Goal: Transaction & Acquisition: Purchase product/service

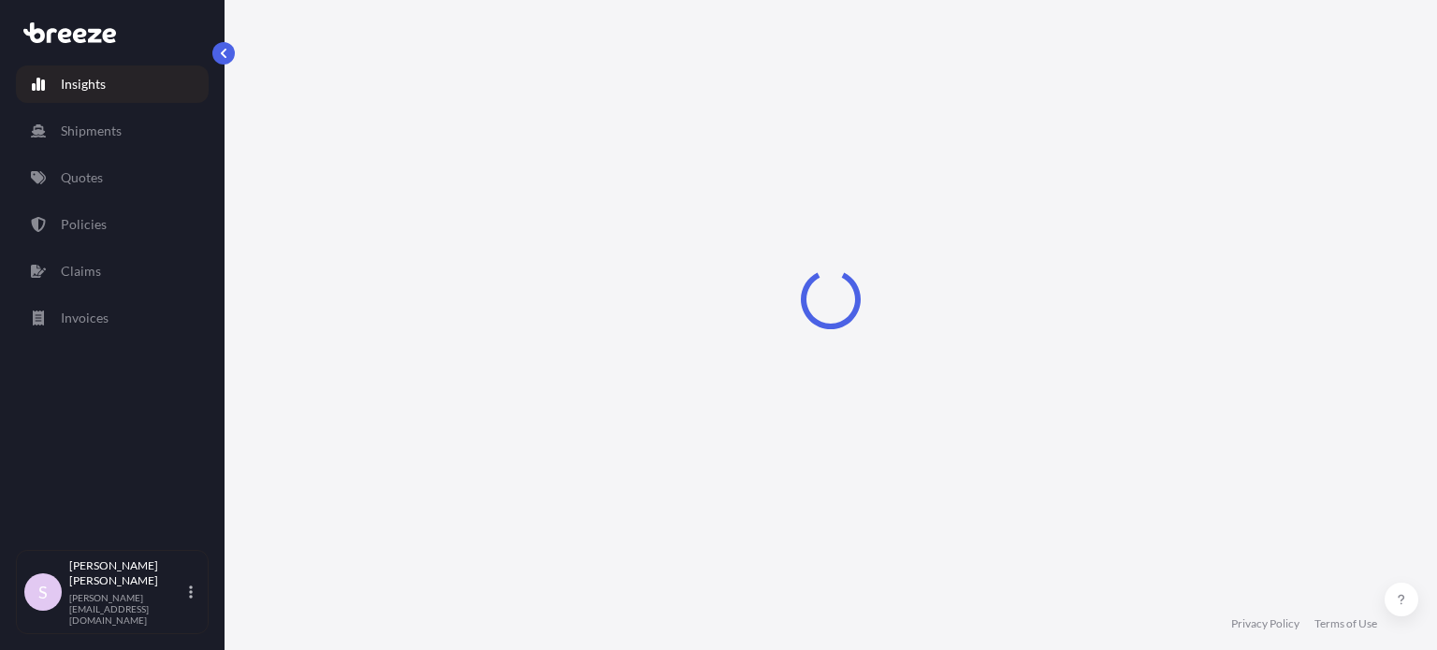
select select "2025"
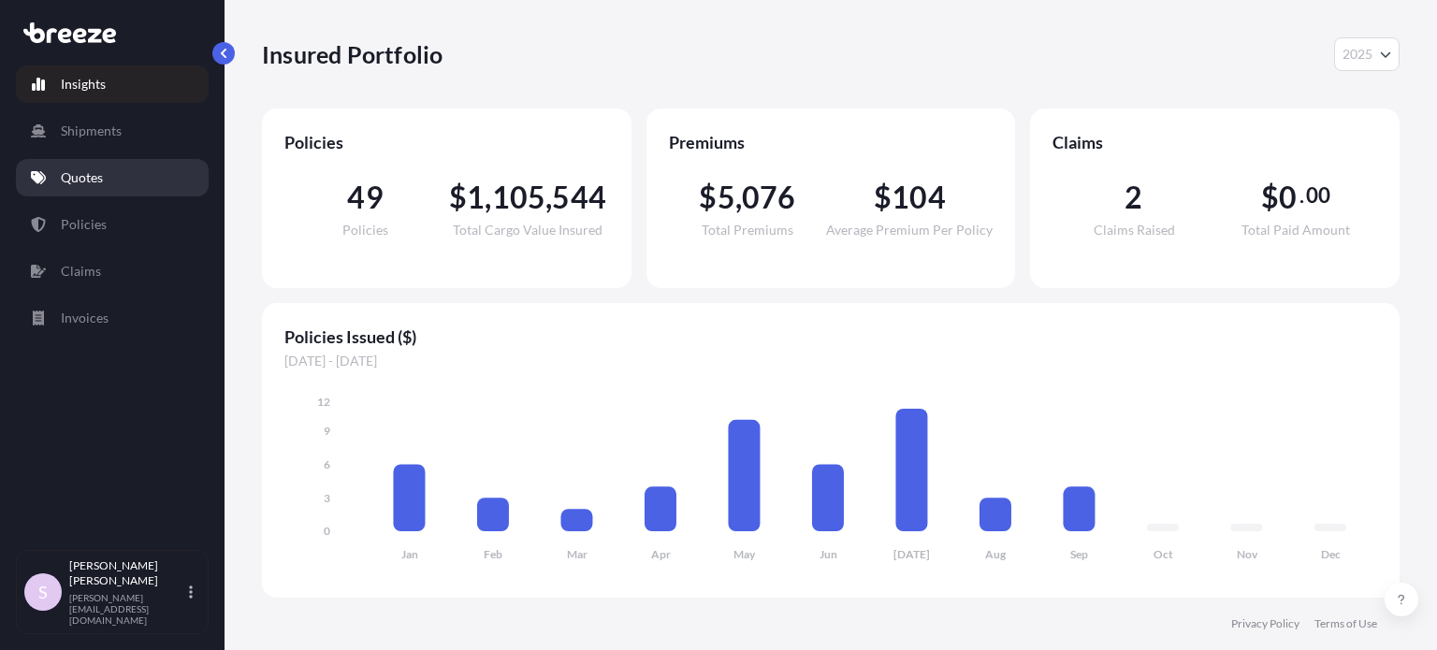
click at [83, 160] on link "Quotes" at bounding box center [112, 177] width 193 height 37
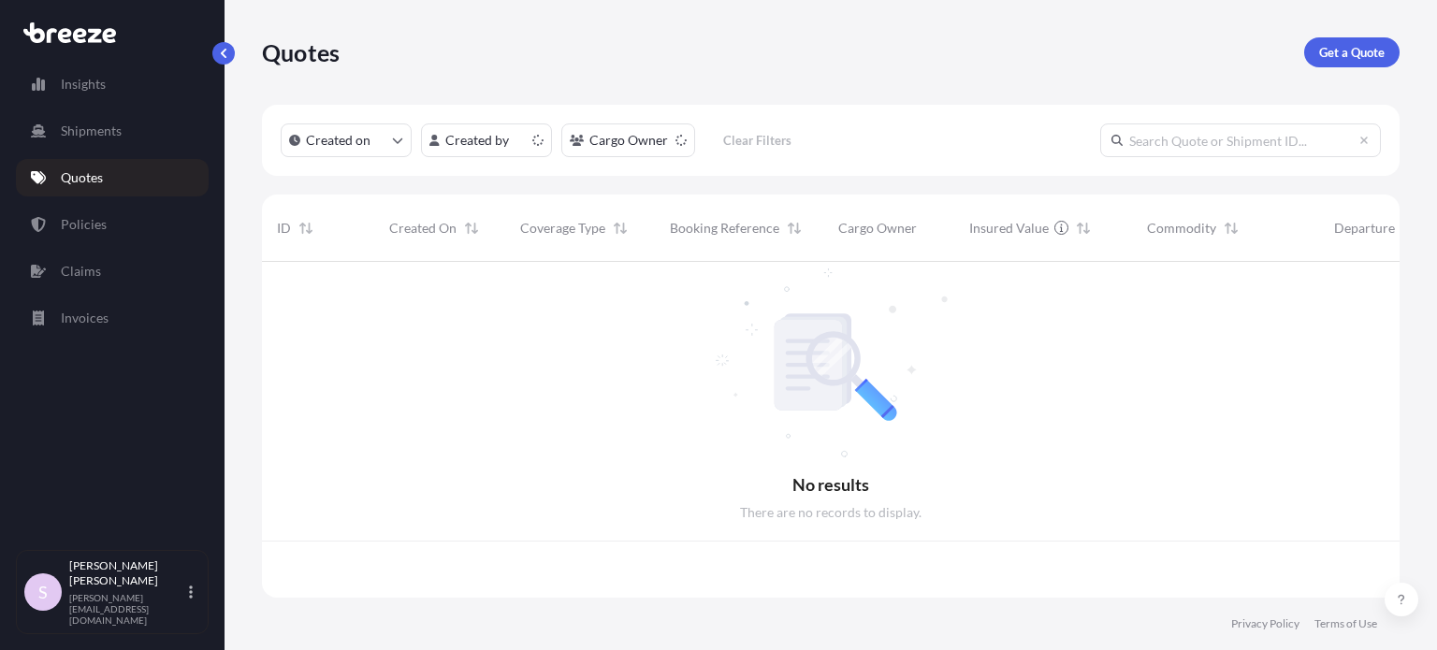
scroll to position [332, 1122]
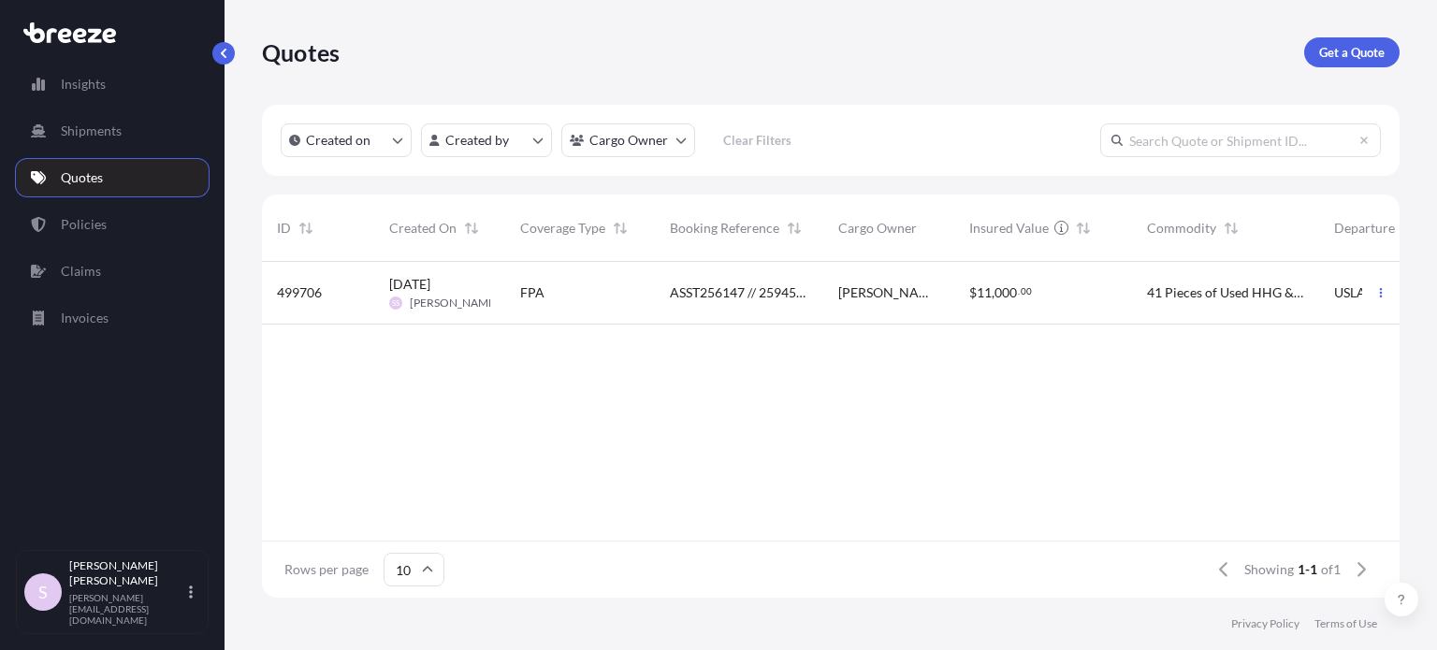
click at [621, 306] on div "FPA" at bounding box center [580, 293] width 150 height 63
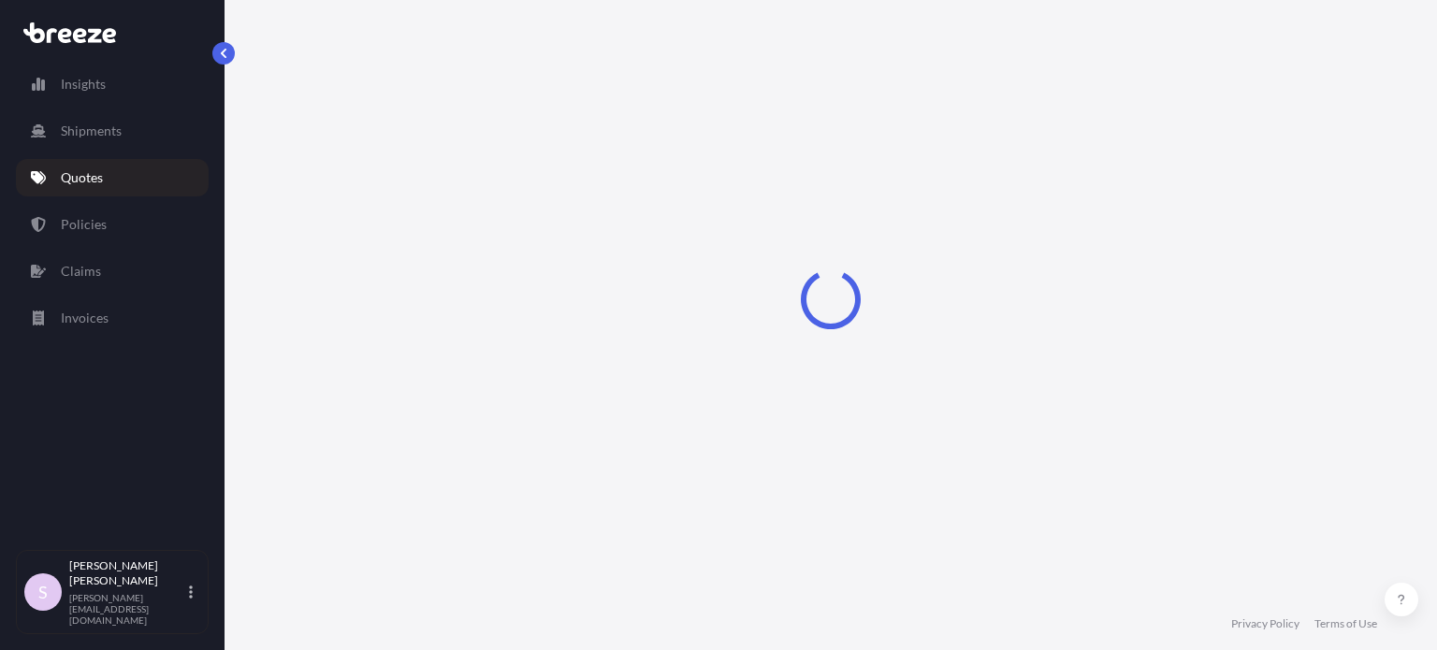
select select "Sea"
select select "2"
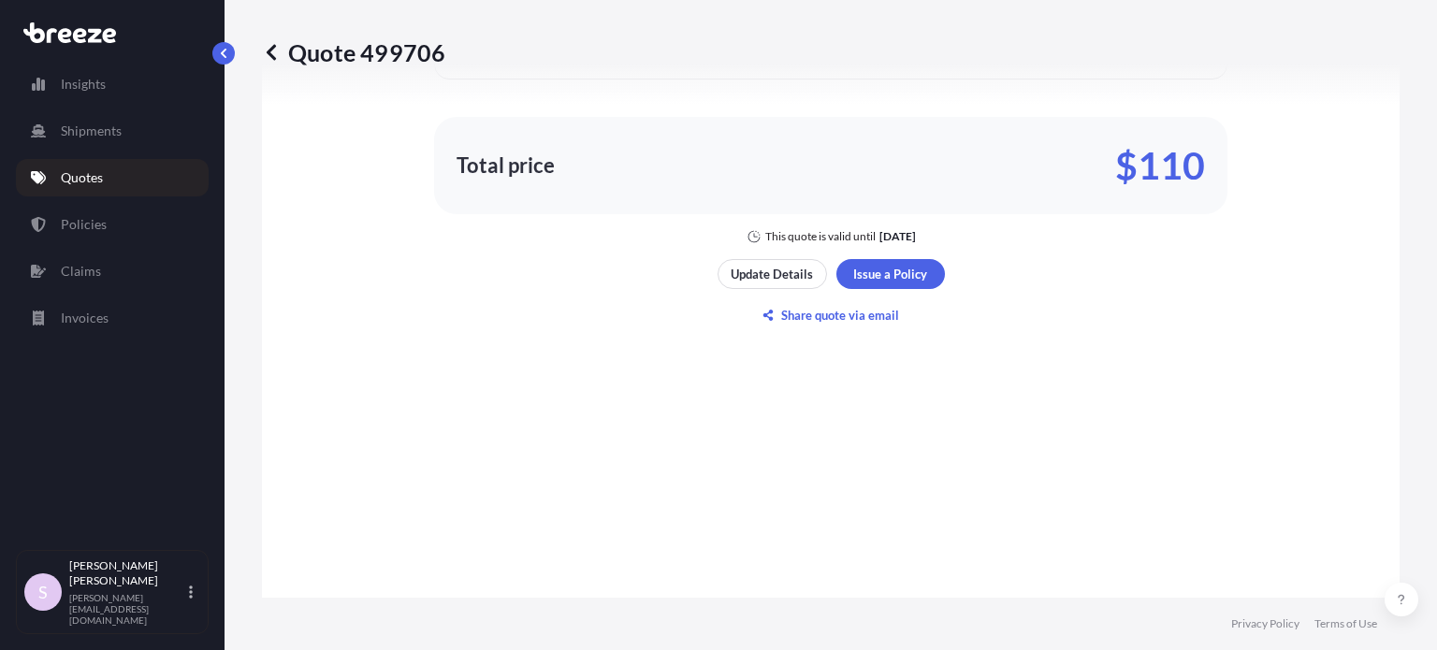
scroll to position [1590, 0]
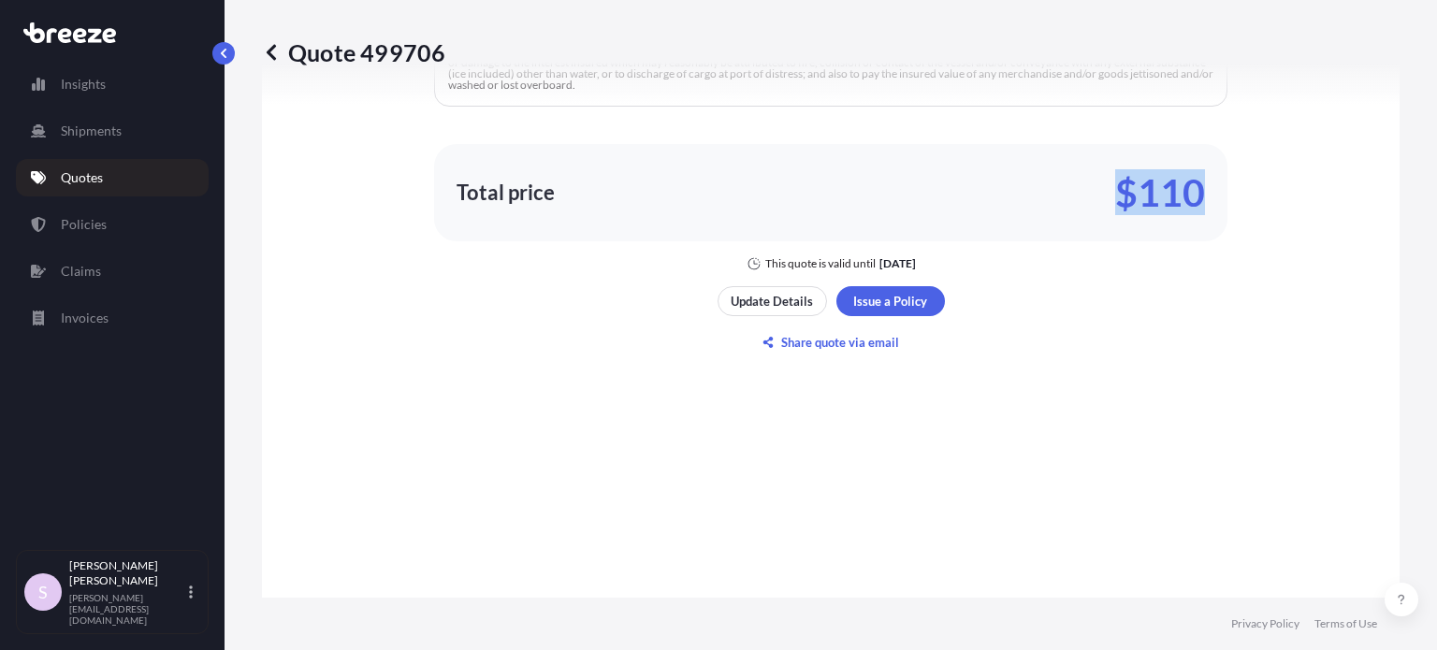
drag, startPoint x: 1109, startPoint y: 196, endPoint x: 1222, endPoint y: 194, distance: 112.3
copy p "$110"
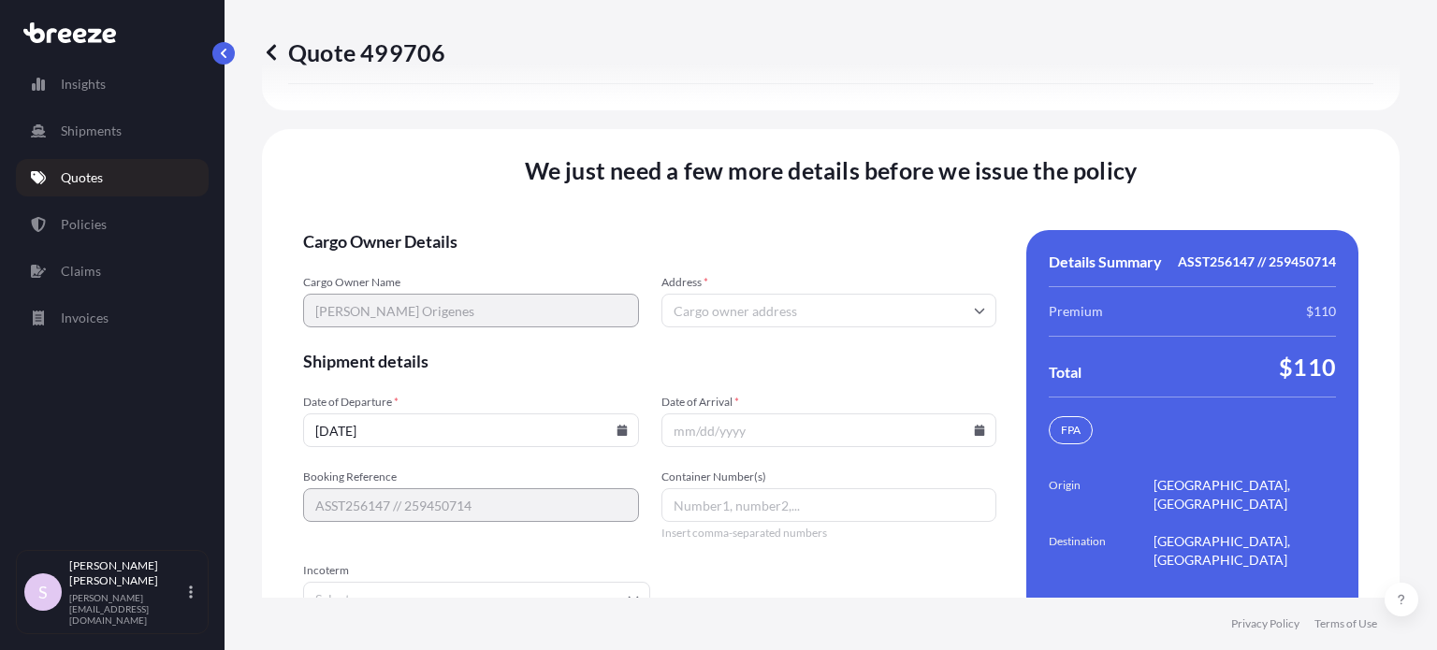
scroll to position [2925, 0]
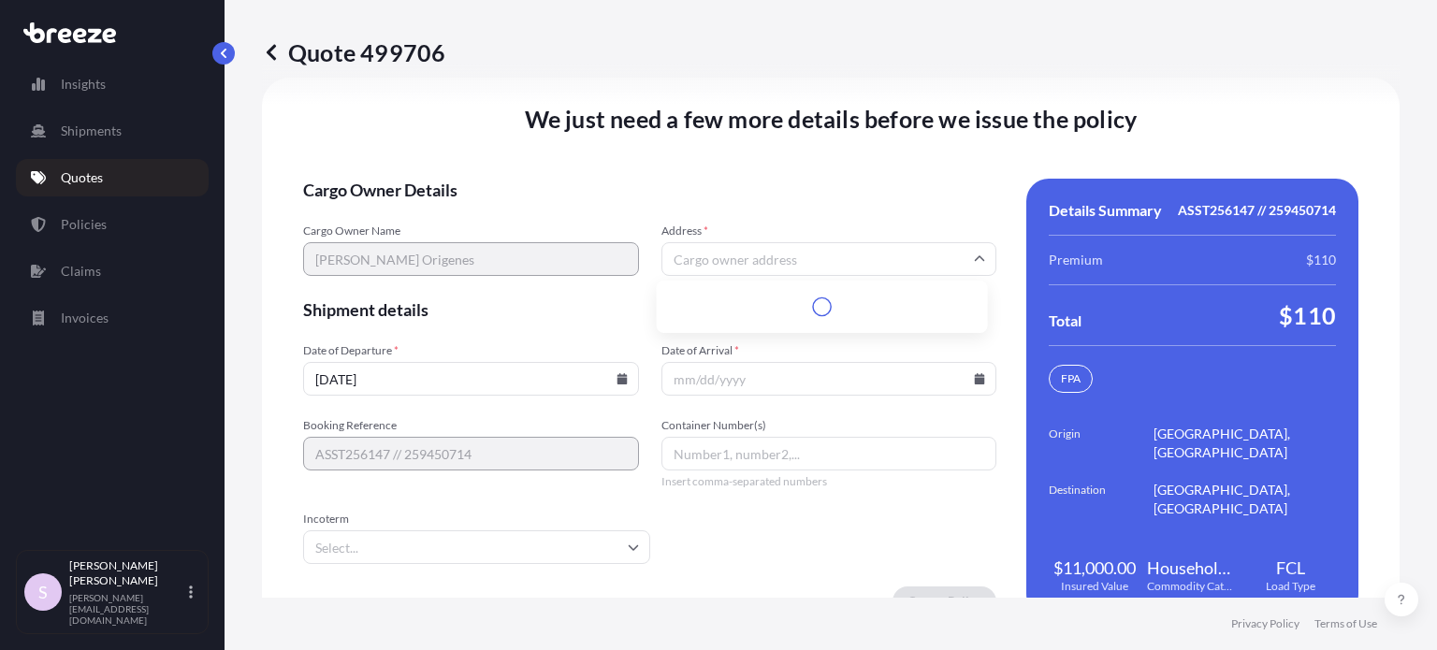
click at [673, 269] on input "Address *" at bounding box center [829, 259] width 336 height 34
click at [832, 181] on span "Cargo Owner Details" at bounding box center [649, 190] width 693 height 22
click at [718, 242] on input "Address *" at bounding box center [829, 259] width 336 height 34
paste input "[STREET_ADDRESS][PERSON_NAME][US_STATE]"
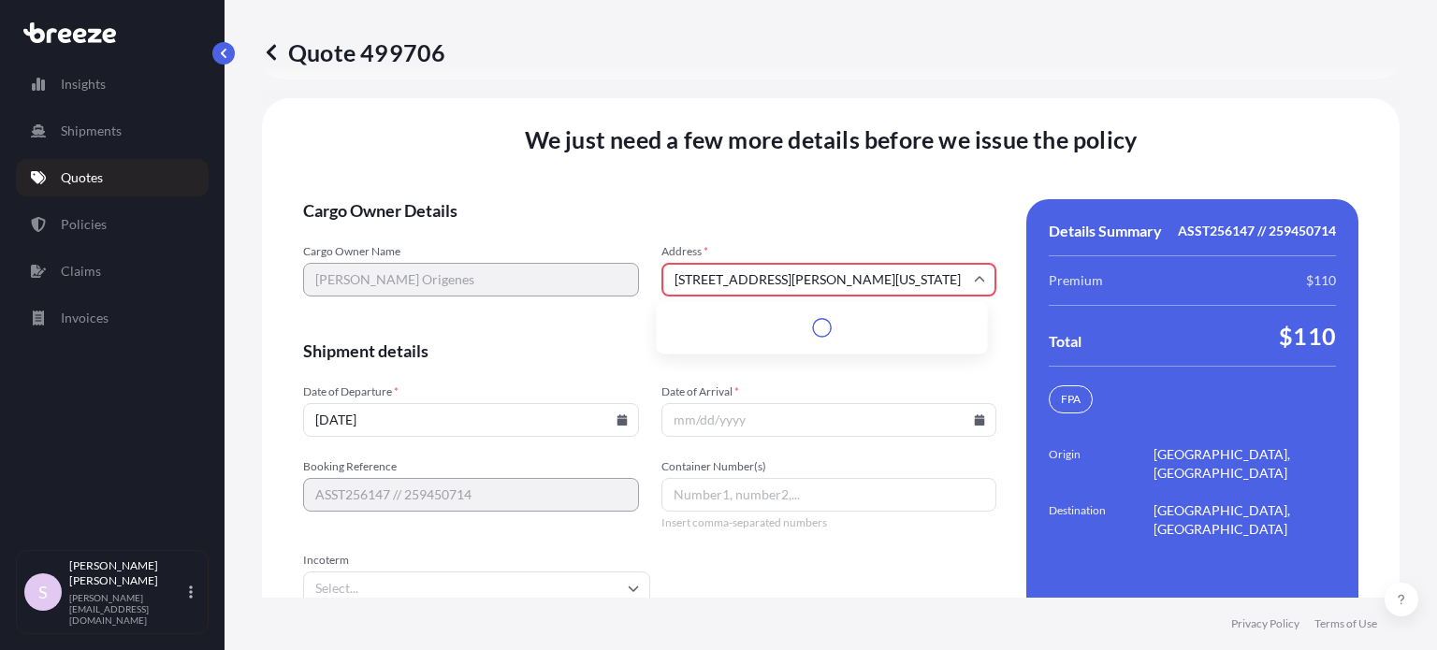
scroll to position [2945, 0]
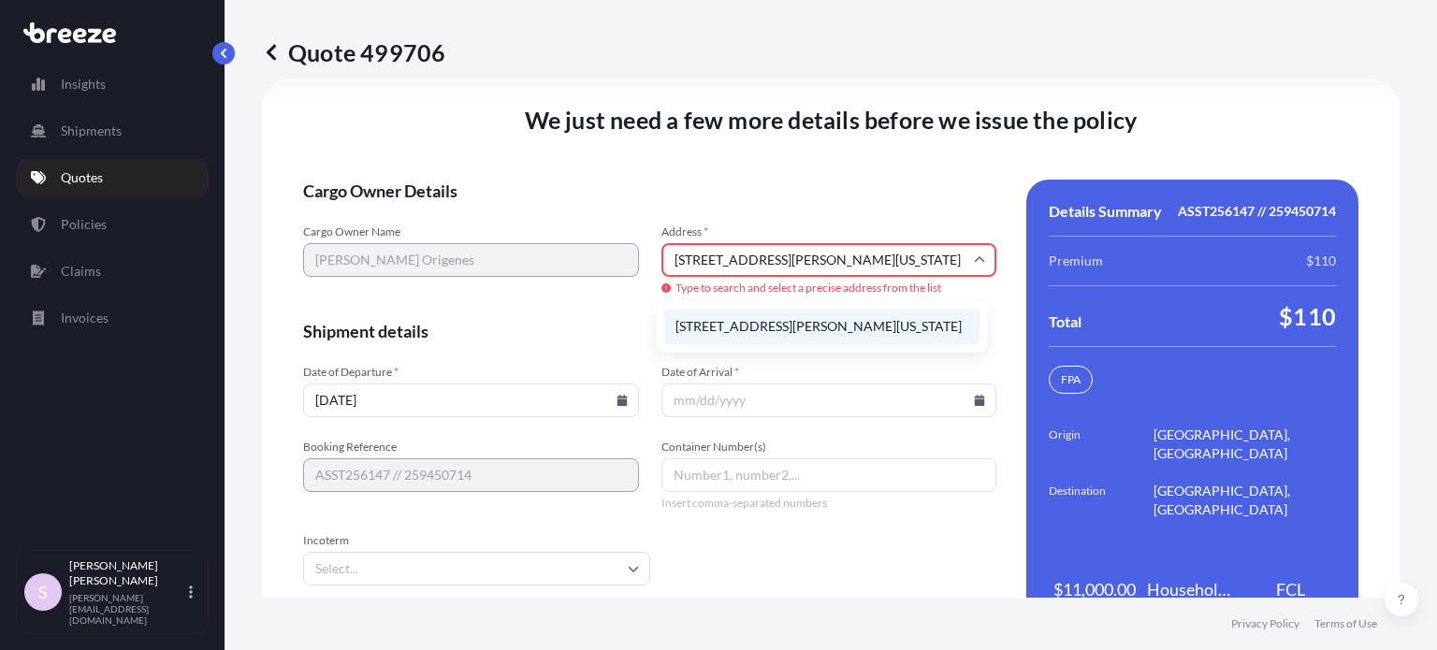
click at [746, 338] on li "[STREET_ADDRESS][PERSON_NAME][US_STATE]" at bounding box center [822, 327] width 316 height 36
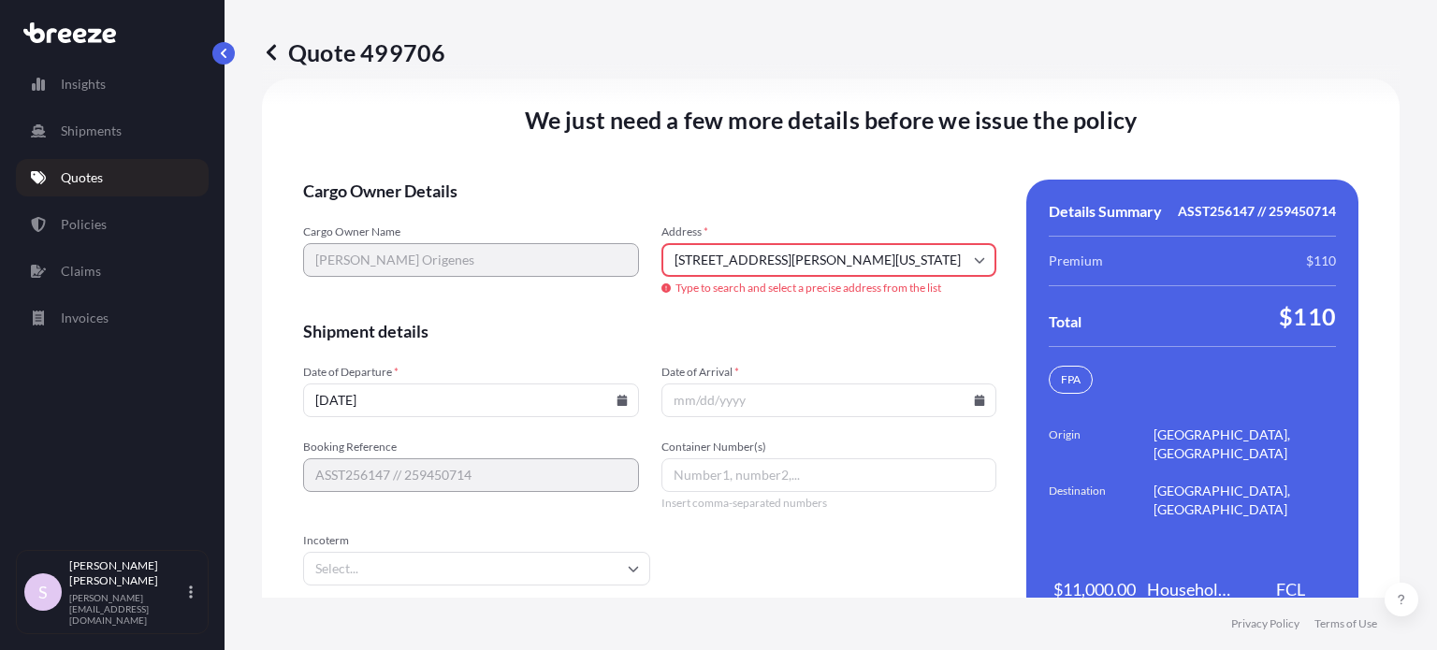
type input "[STREET_ADDRESS][PERSON_NAME]"
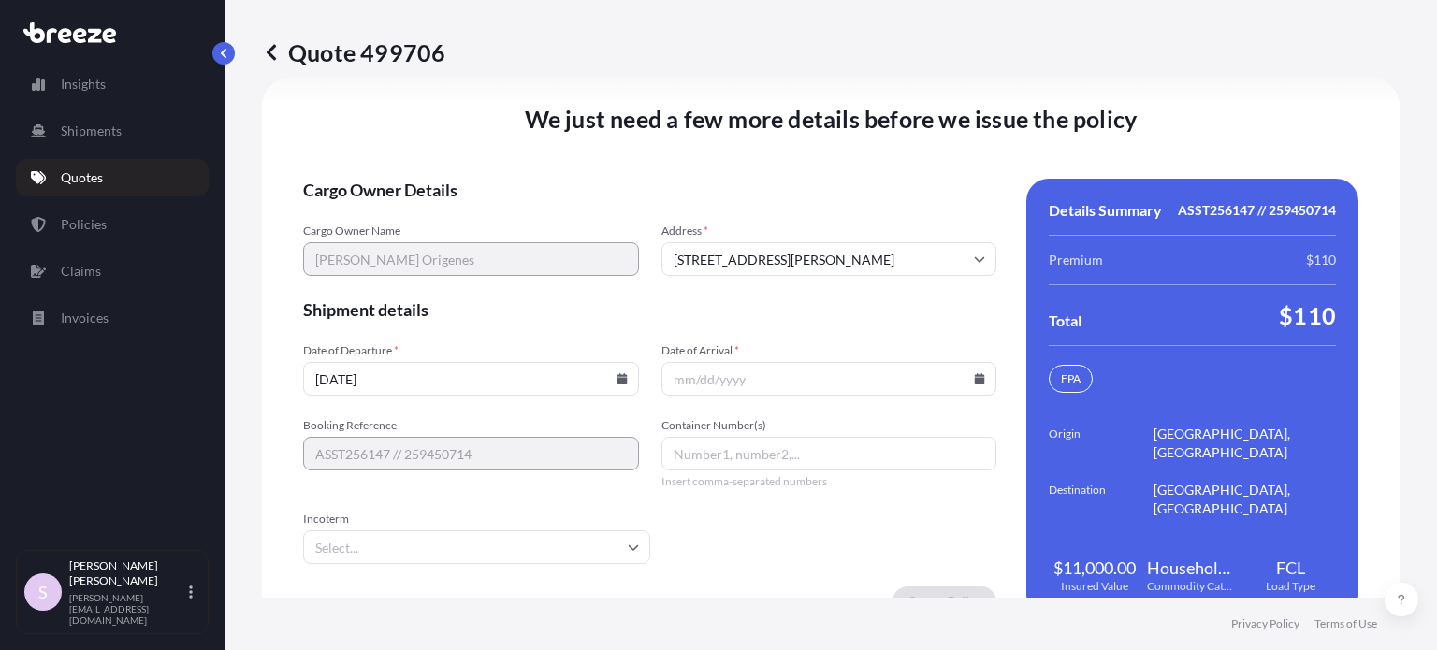
click at [621, 379] on icon at bounding box center [621, 378] width 10 height 11
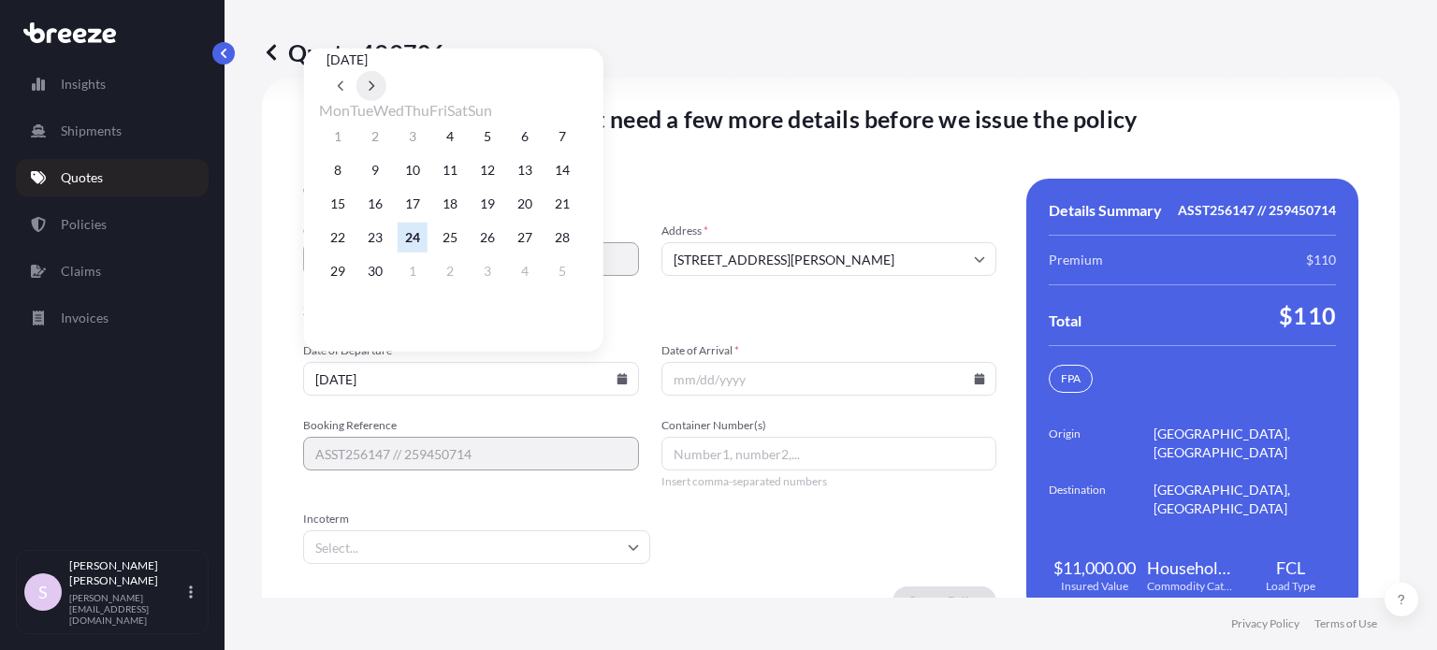
click at [386, 71] on button at bounding box center [371, 86] width 30 height 30
click at [540, 143] on button "4" at bounding box center [525, 137] width 30 height 30
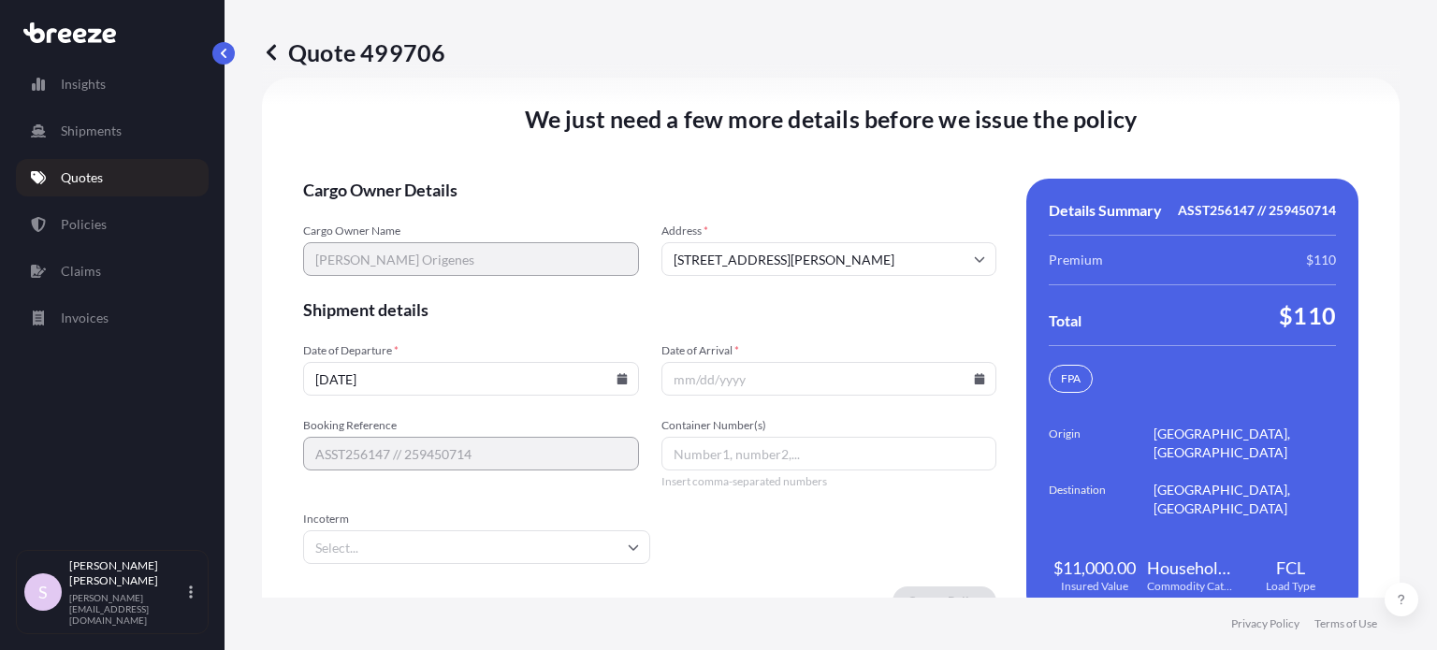
type input "[DATE]"
click at [535, 421] on span "Booking Reference" at bounding box center [471, 425] width 336 height 15
click at [975, 377] on icon at bounding box center [980, 378] width 10 height 11
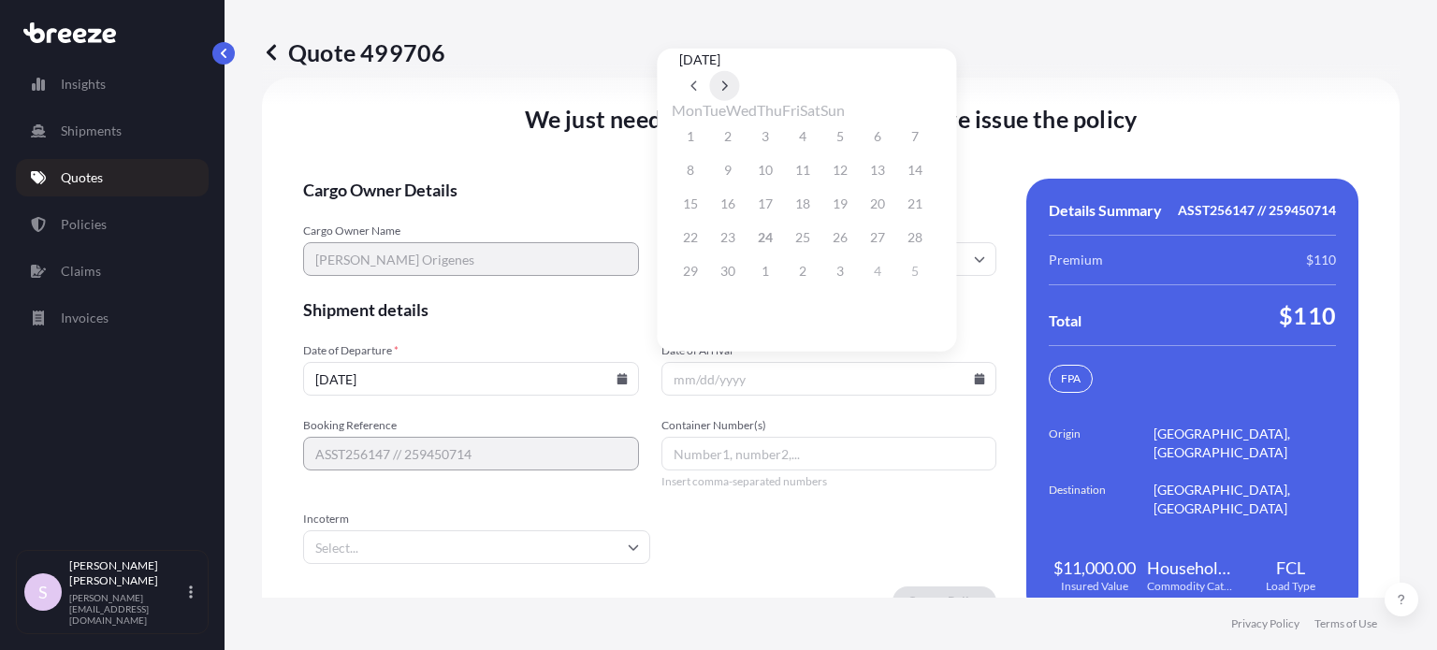
click at [739, 71] on button at bounding box center [724, 86] width 30 height 30
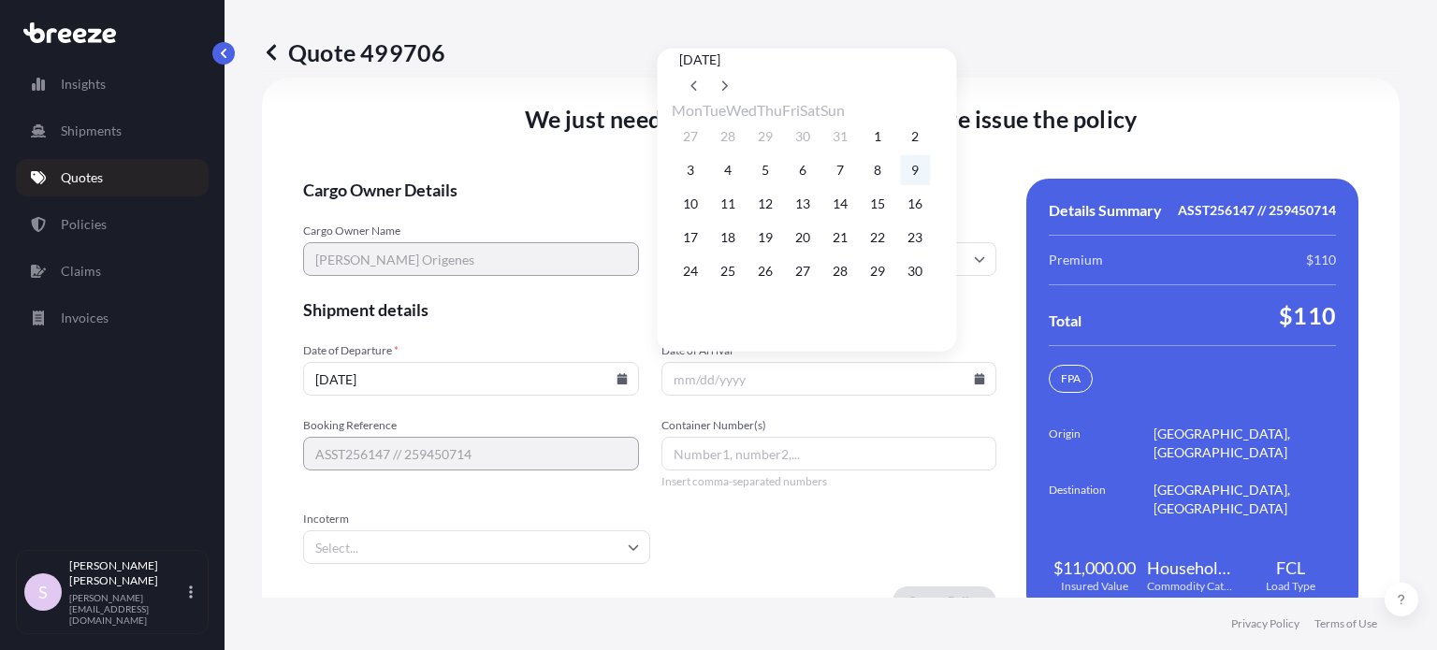
click at [930, 179] on button "9" at bounding box center [915, 170] width 30 height 30
type input "[DATE]"
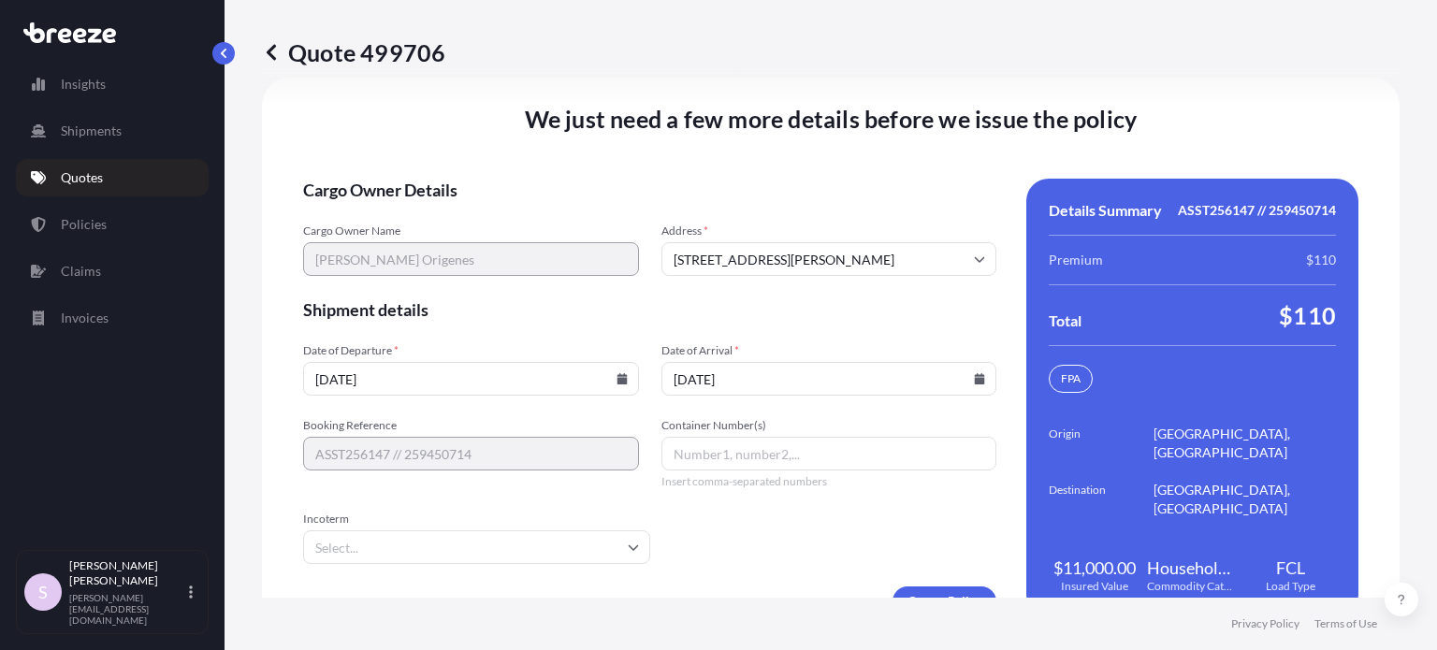
click at [818, 327] on form "Cargo Owner Details Cargo Owner Name [PERSON_NAME] Origenes Address * [STREET_A…" at bounding box center [649, 398] width 693 height 438
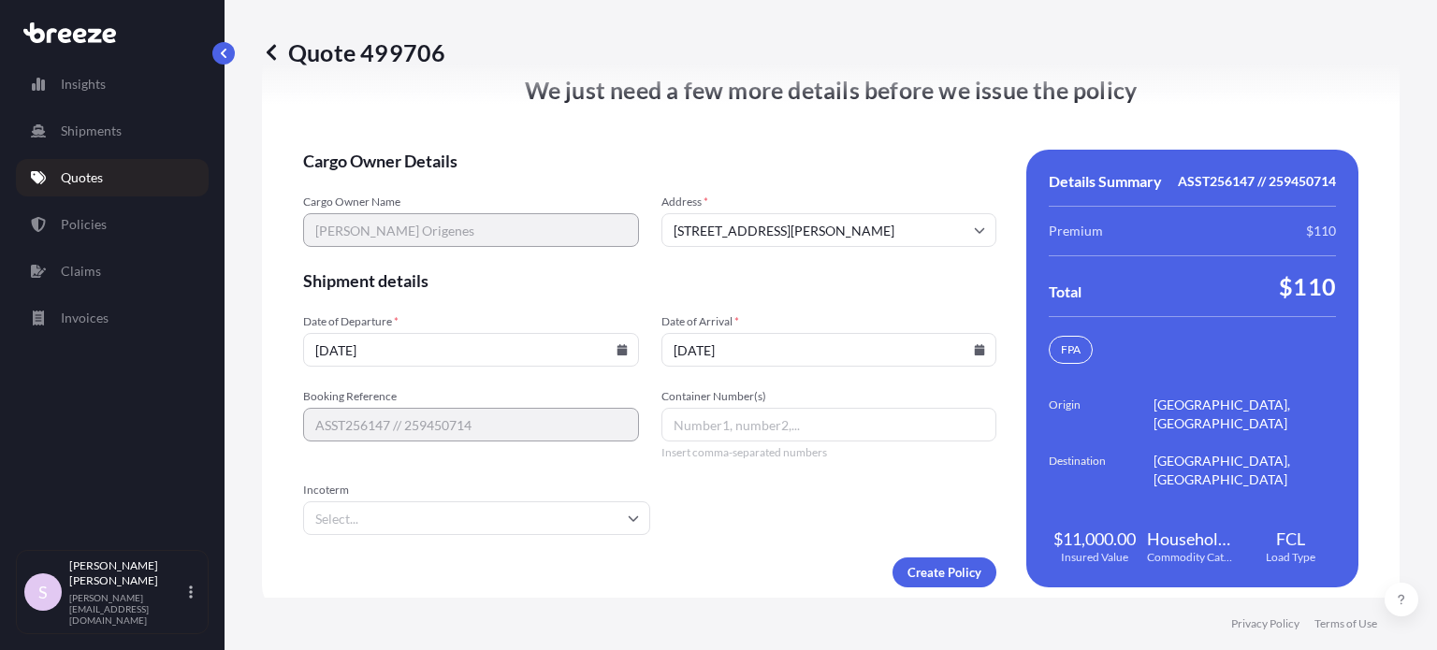
scroll to position [2967, 0]
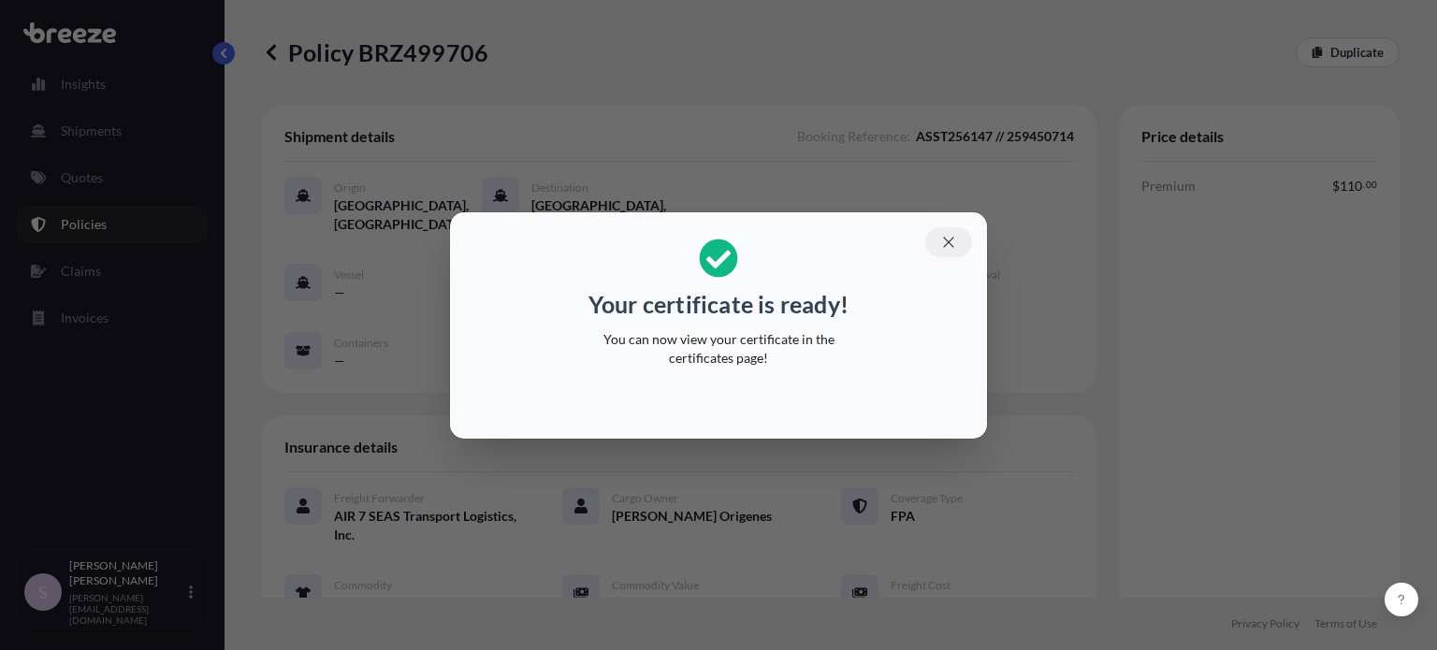
click at [942, 244] on icon "button" at bounding box center [948, 242] width 17 height 17
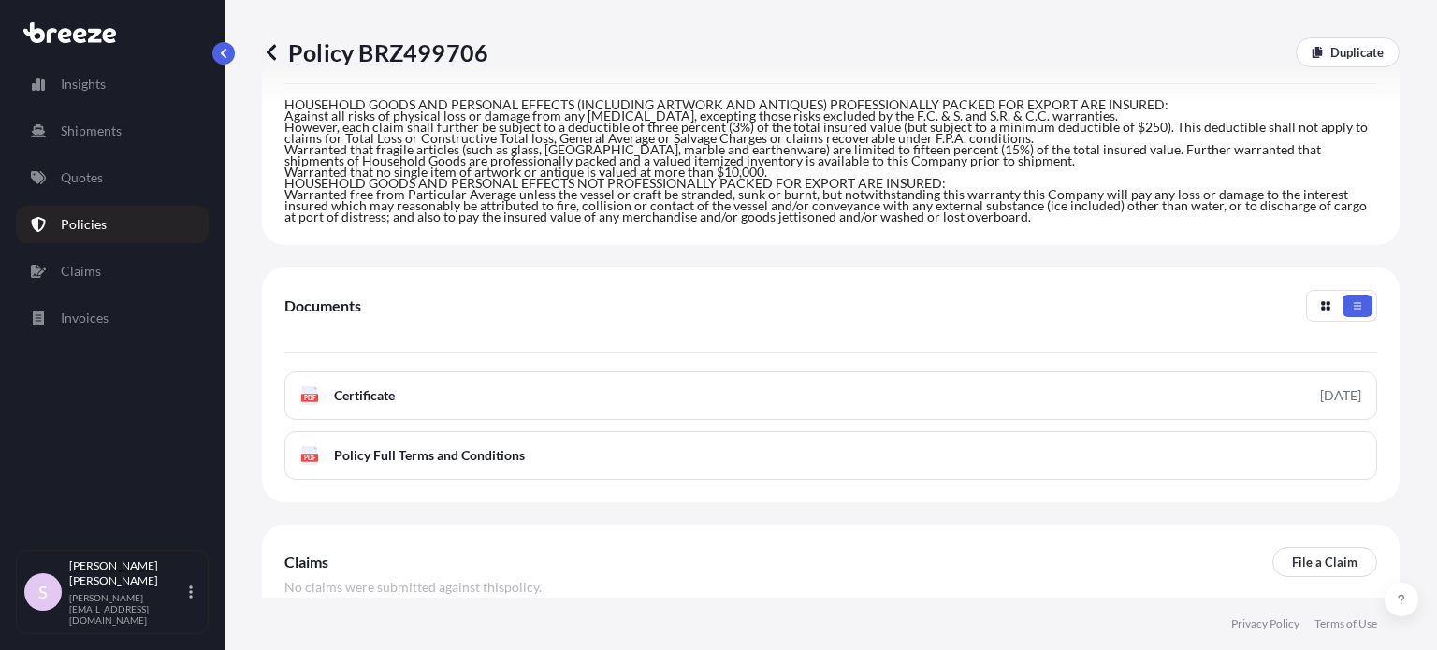
scroll to position [748, 0]
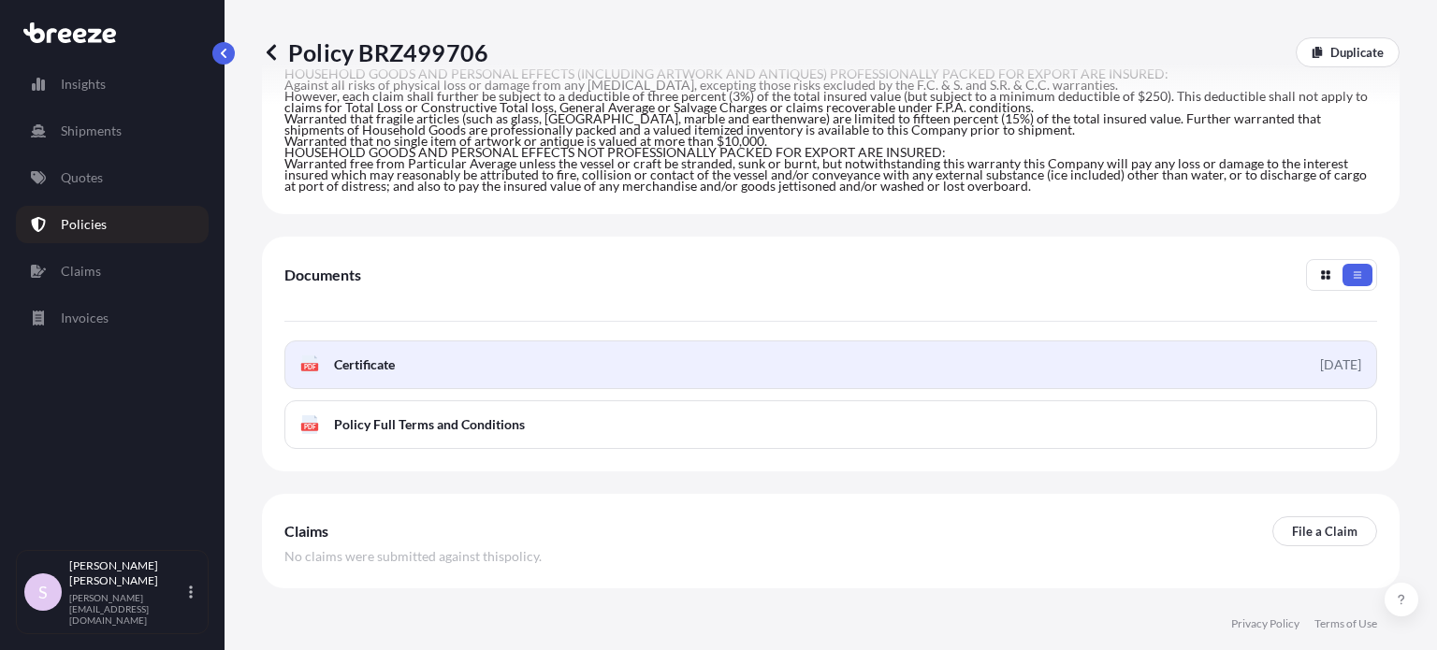
click at [813, 364] on link "PDF Certificate [DATE]" at bounding box center [830, 364] width 1093 height 49
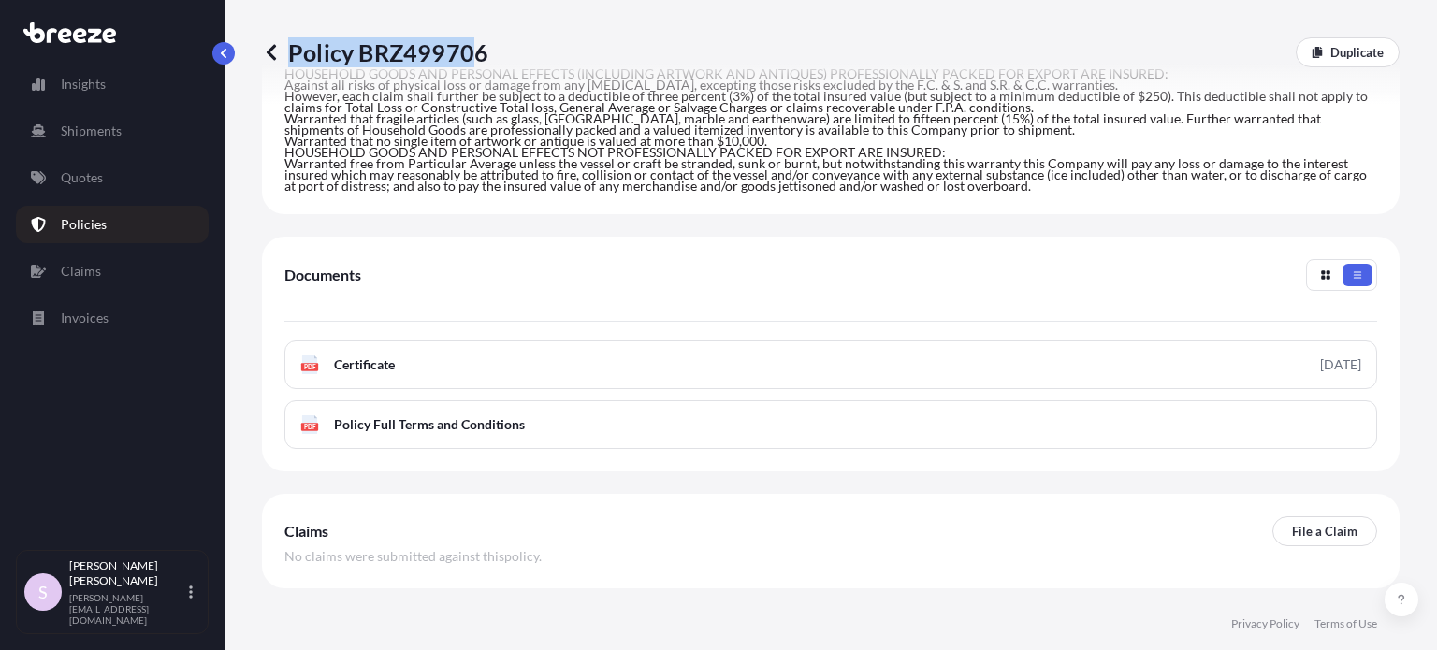
copy p "Policy BRZ49970"
drag, startPoint x: 503, startPoint y: 43, endPoint x: 479, endPoint y: 44, distance: 24.3
click at [479, 44] on div "Policy BRZ499706 Duplicate" at bounding box center [830, 52] width 1137 height 30
click at [479, 43] on p "Policy BRZ499706" at bounding box center [375, 52] width 226 height 30
drag, startPoint x: 484, startPoint y: 48, endPoint x: 293, endPoint y: 41, distance: 190.9
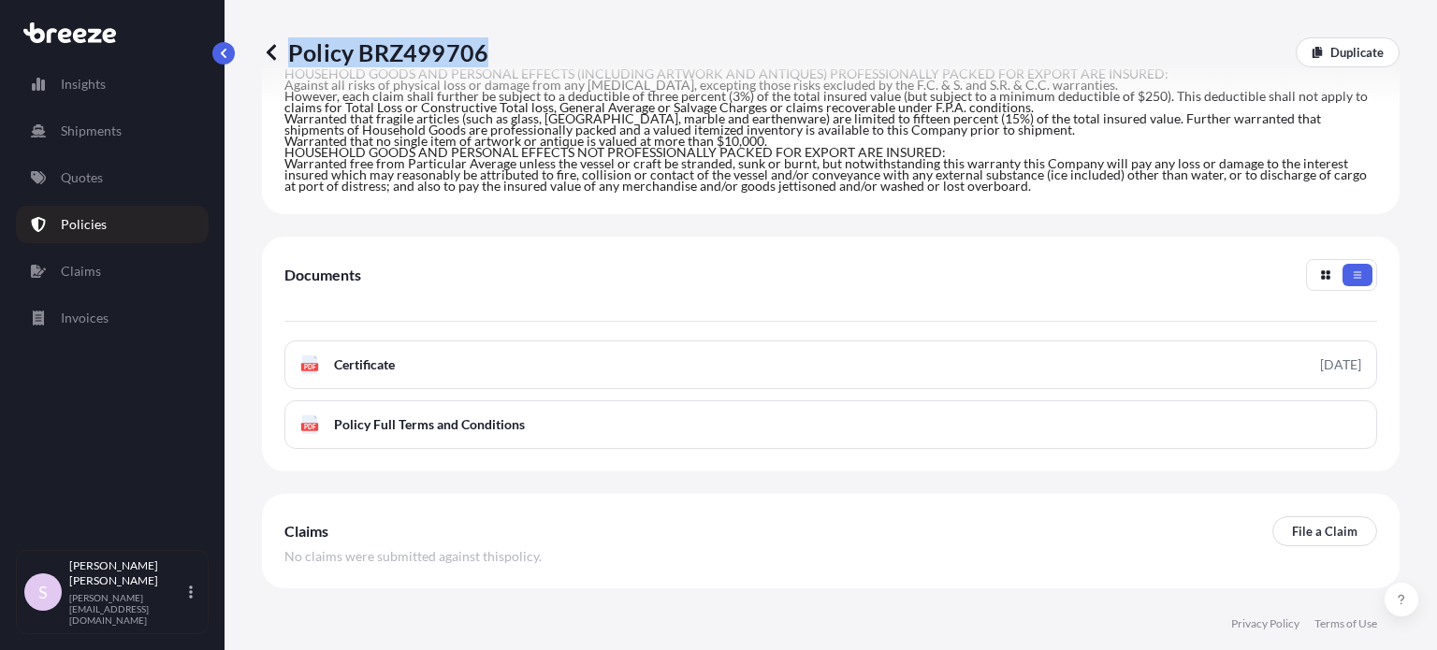
click at [293, 41] on p "Policy BRZ499706" at bounding box center [375, 52] width 226 height 30
copy p "Policy BRZ499706"
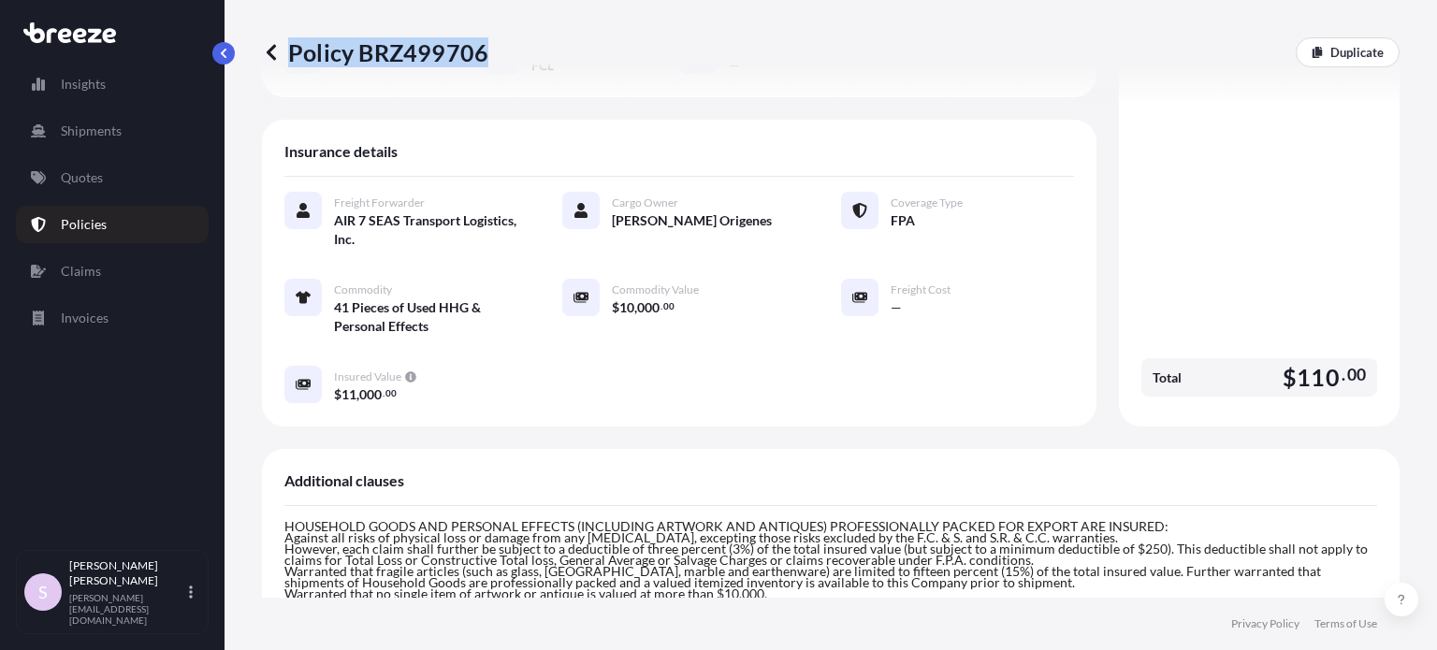
scroll to position [187, 0]
